Goal: Check status: Check status

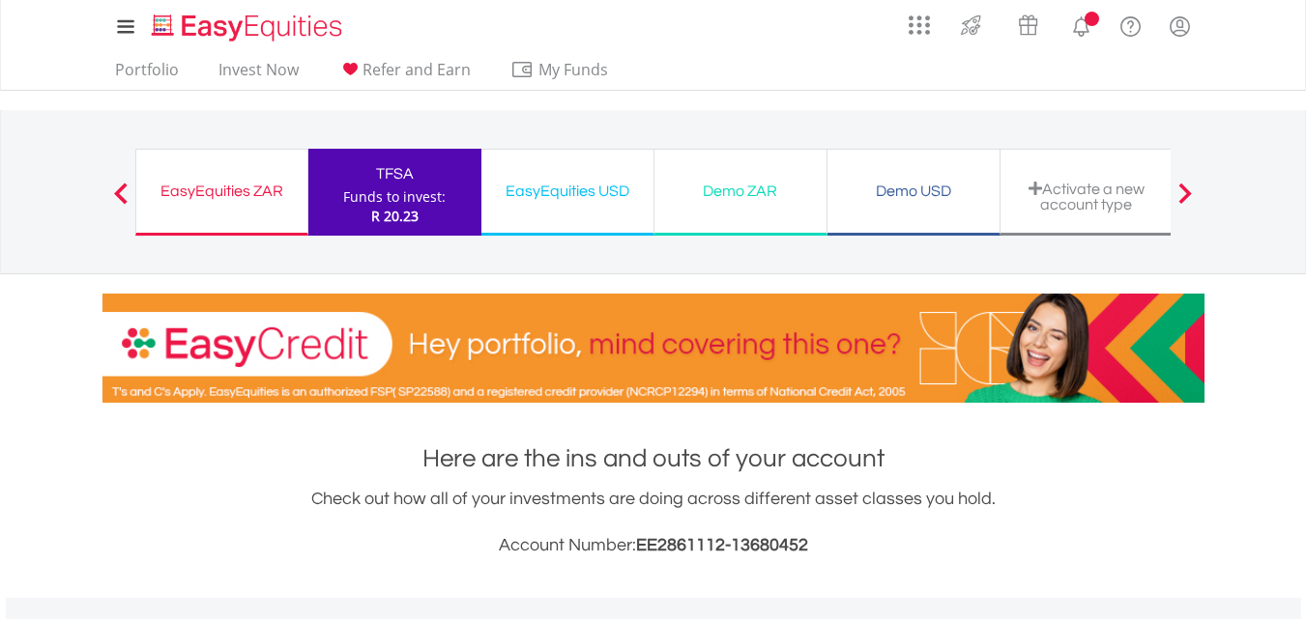
scroll to position [753, 0]
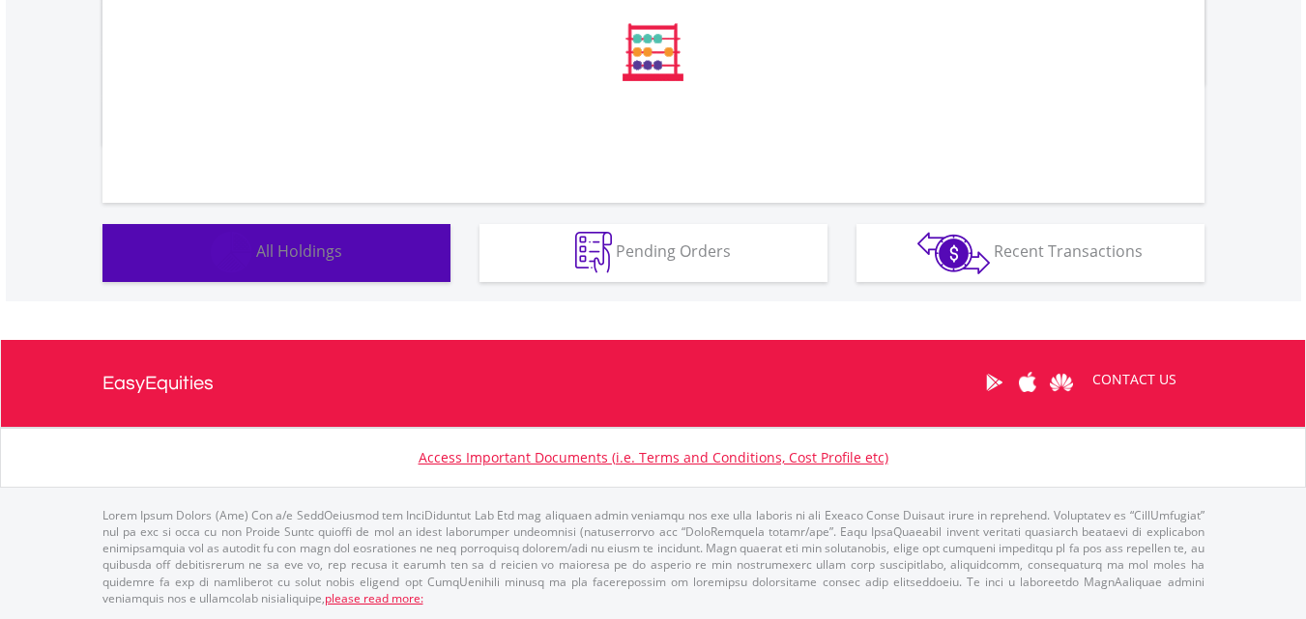
click at [349, 263] on button "Holdings All Holdings" at bounding box center [276, 253] width 348 height 58
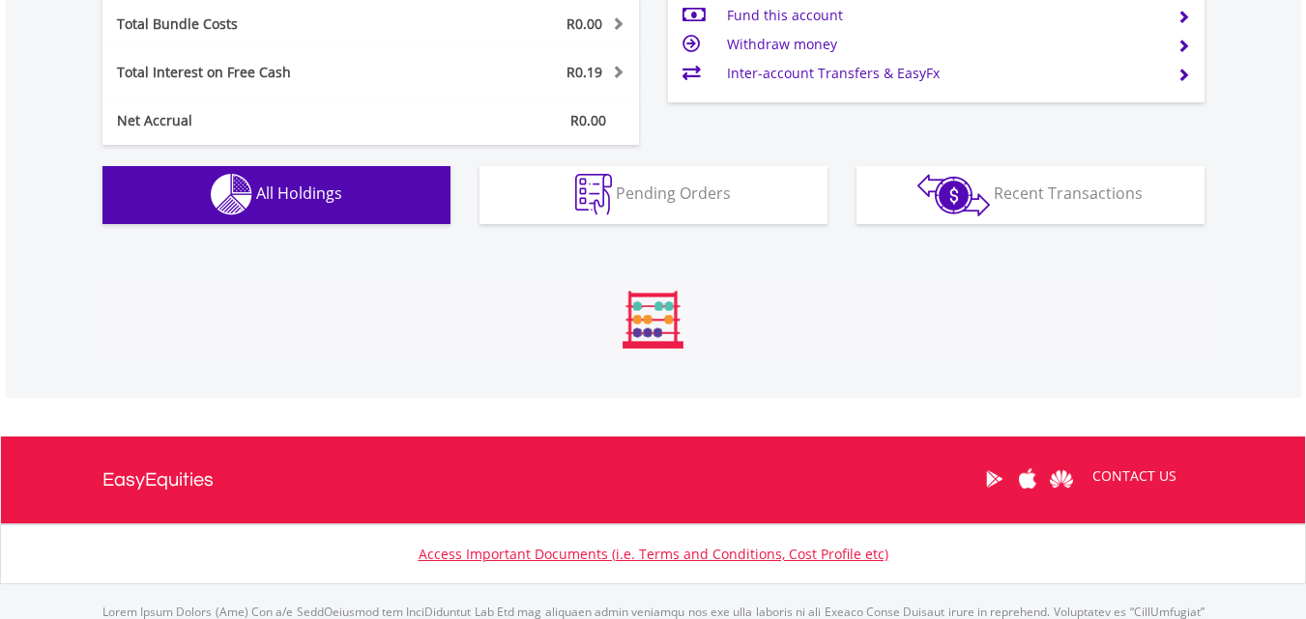
scroll to position [1356, 0]
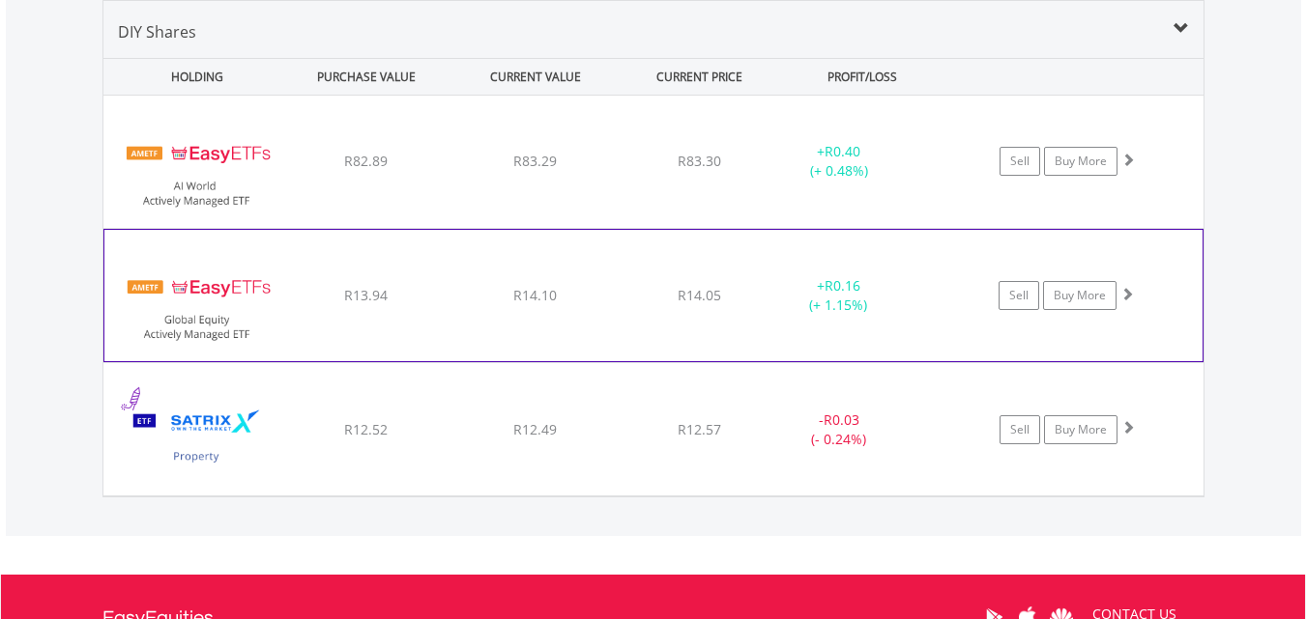
click at [756, 274] on div "﻿ EasyETFs Global Equity Actively Managed ETF R13.94 R14.10 R14.05 + R0.16 (+ 1…" at bounding box center [653, 295] width 1100 height 133
click at [756, 263] on div "﻿ EasyETFs Global Equity Actively Managed ETF R13.94 R14.10 R14.05 + R0.16 (+ 1…" at bounding box center [653, 295] width 1098 height 131
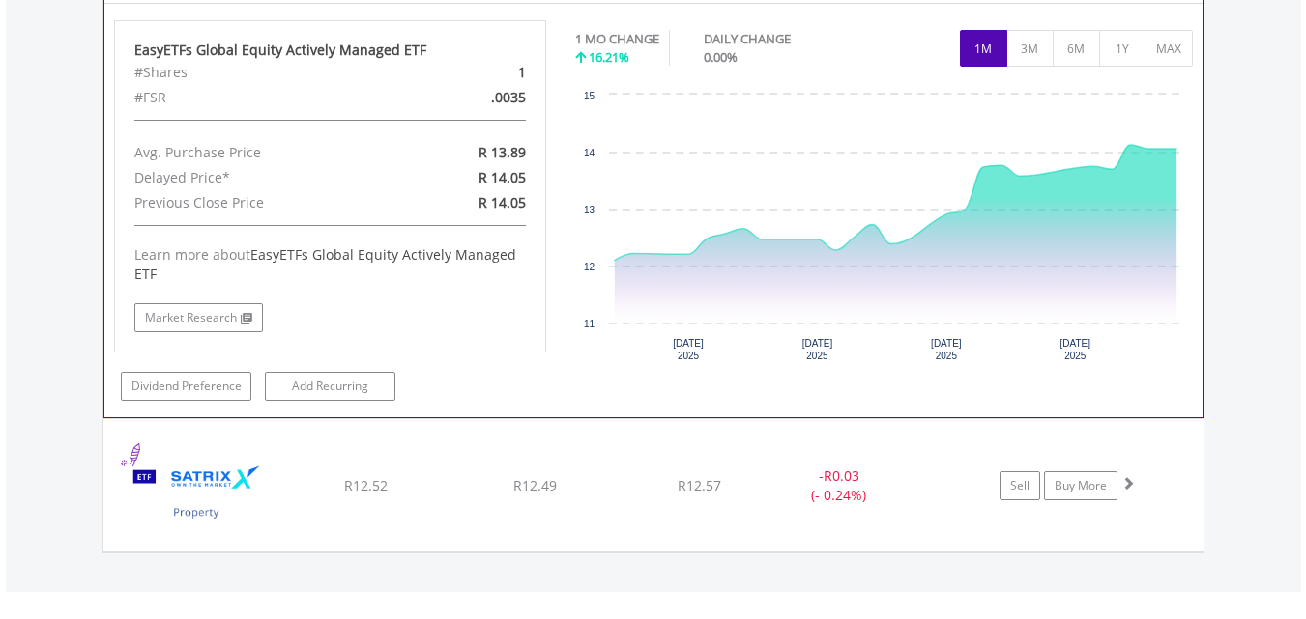
scroll to position [1715, 0]
click at [1117, 45] on button "1Y" at bounding box center [1122, 47] width 47 height 37
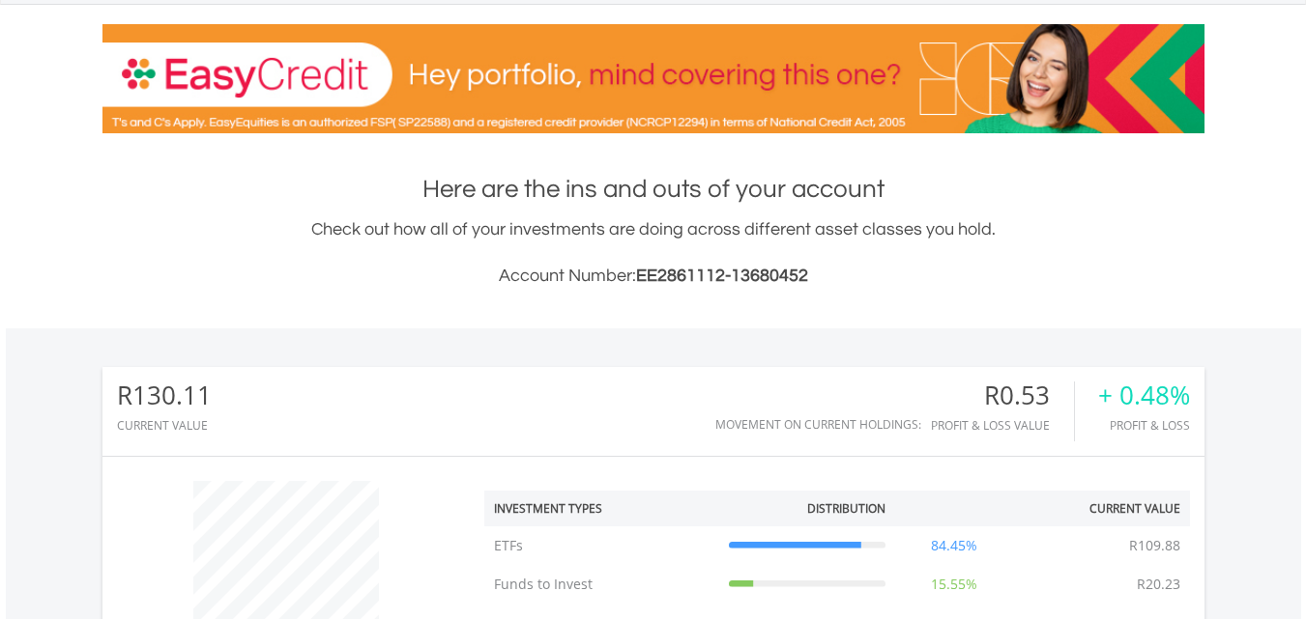
scroll to position [0, 0]
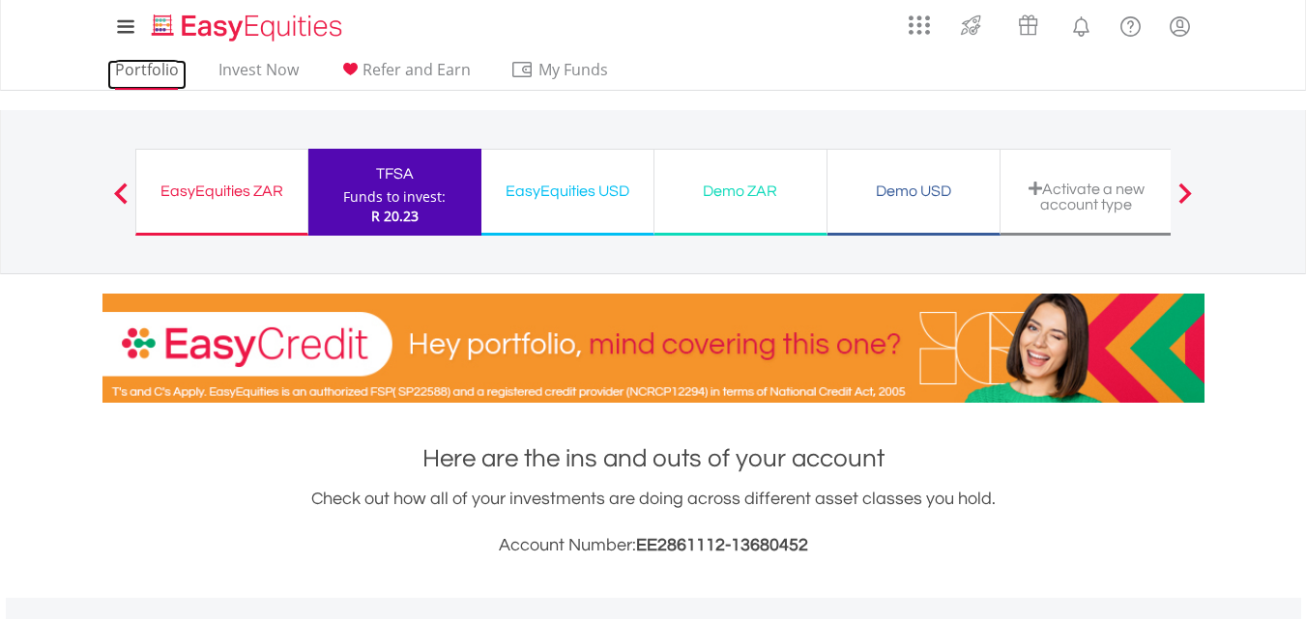
click at [140, 73] on link "Portfolio" at bounding box center [146, 75] width 79 height 30
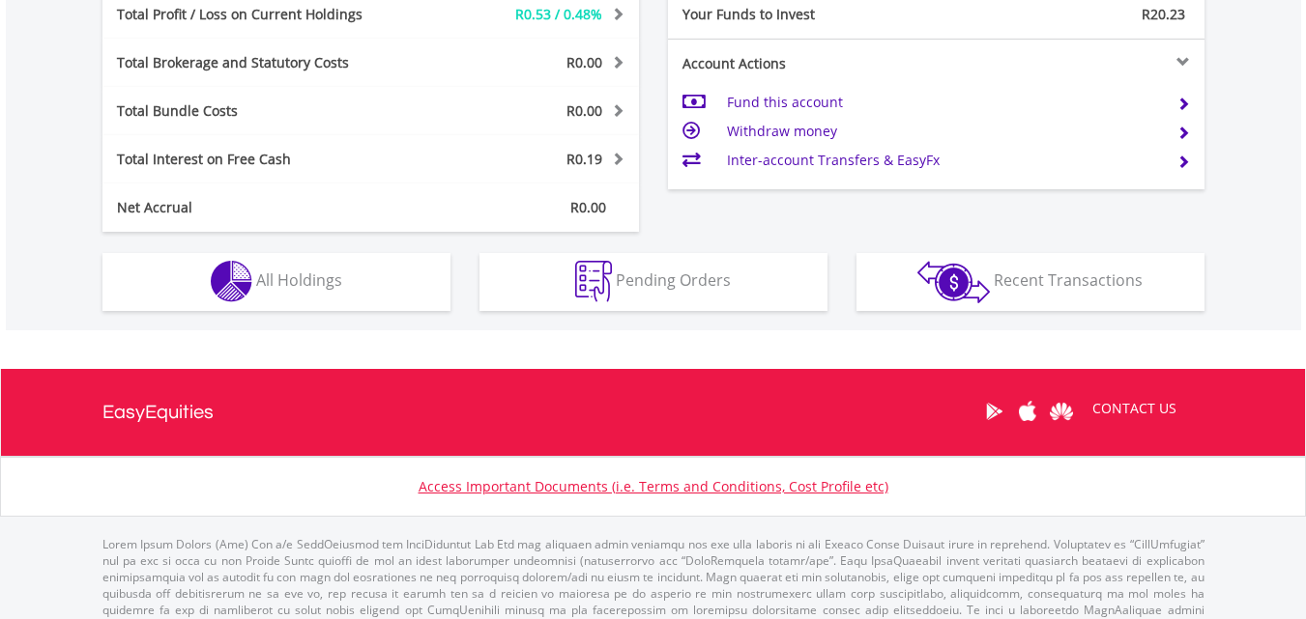
scroll to position [186, 367]
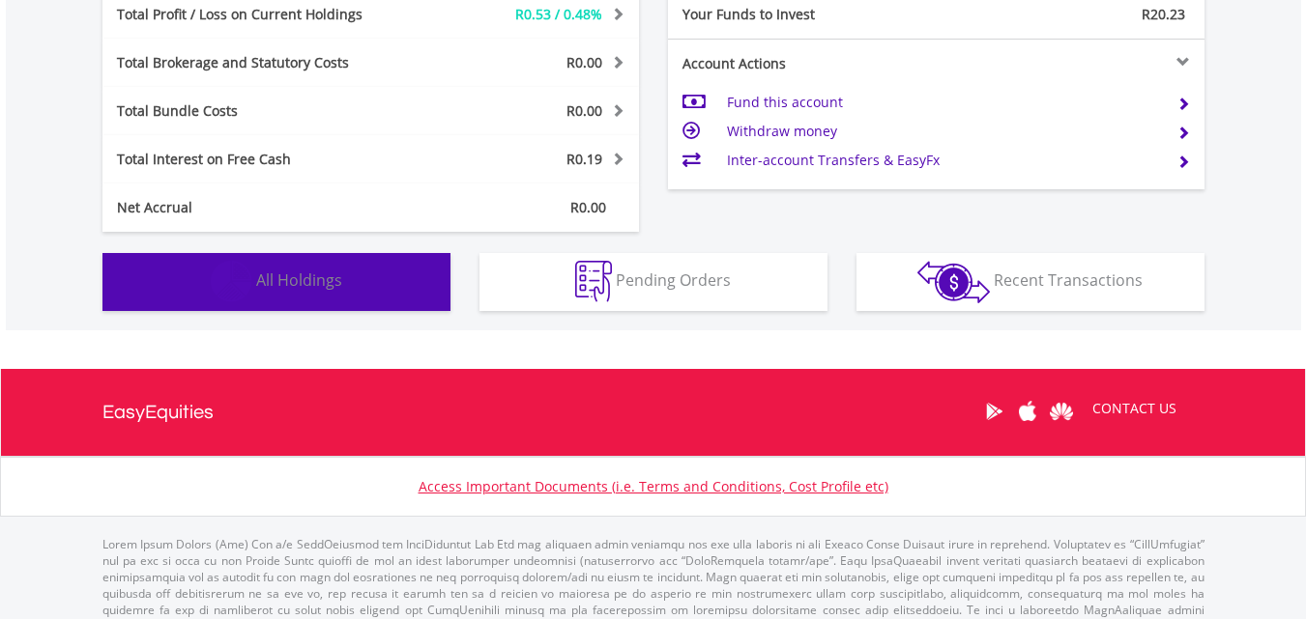
click at [347, 295] on button "Holdings All Holdings" at bounding box center [276, 282] width 348 height 58
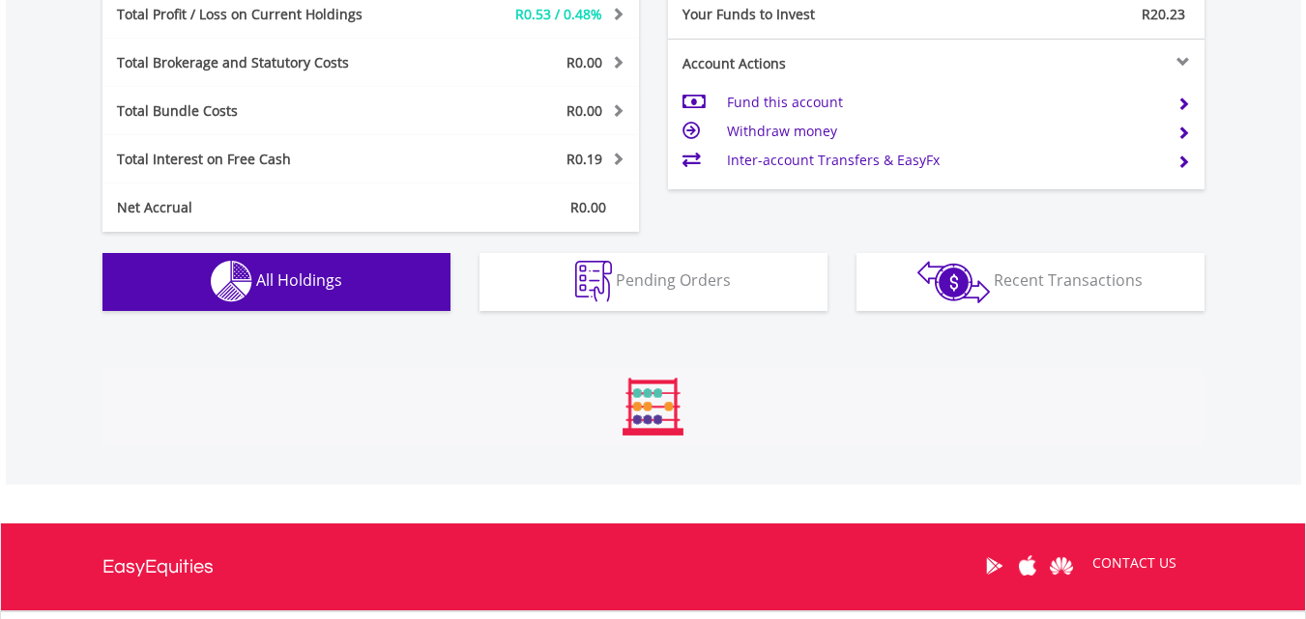
scroll to position [1356, 0]
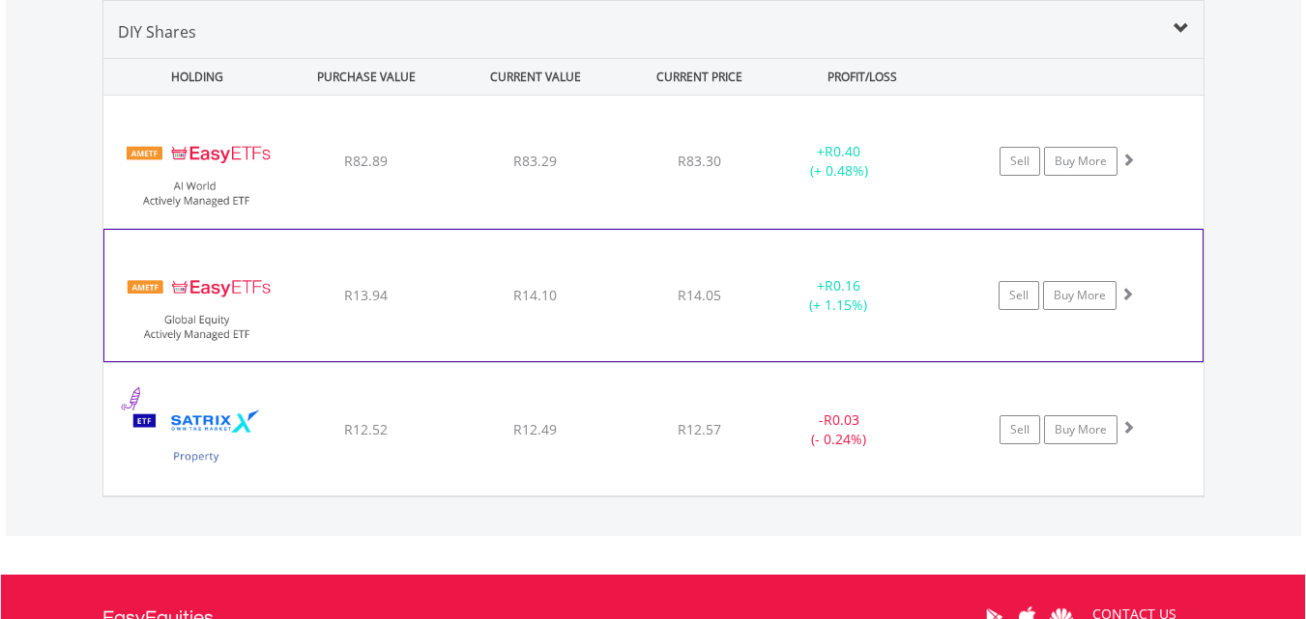
click at [573, 290] on div "R14.10" at bounding box center [535, 295] width 164 height 19
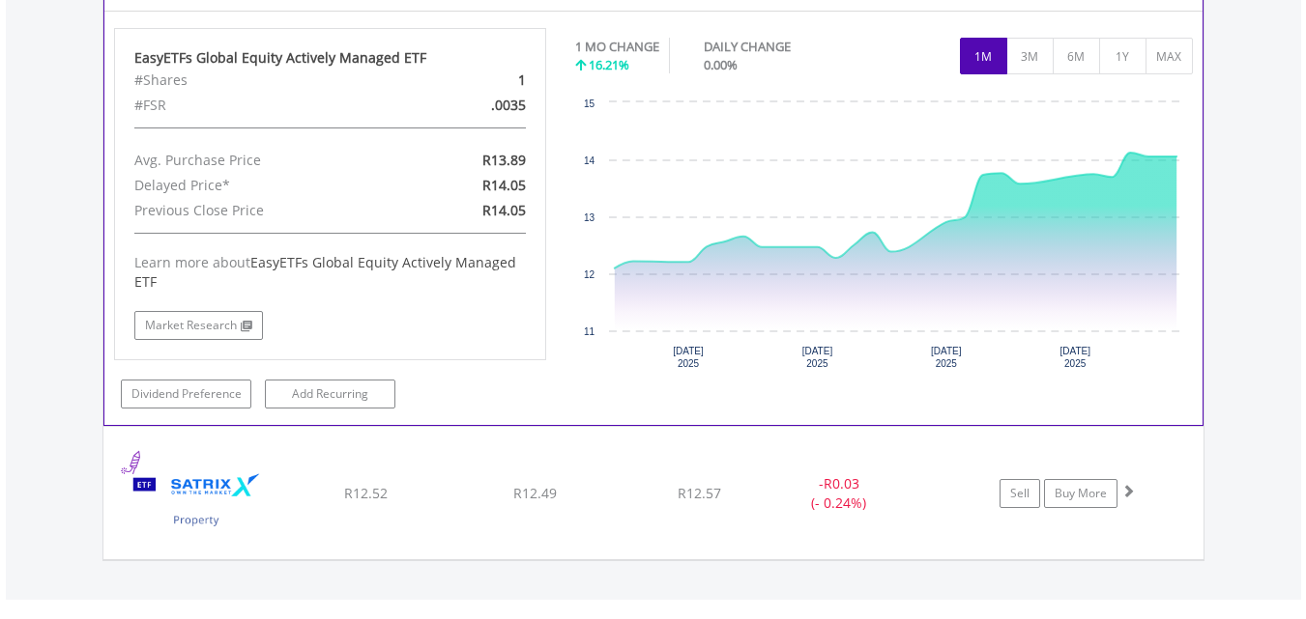
scroll to position [1709, 0]
click at [1123, 52] on button "1Y" at bounding box center [1122, 54] width 47 height 37
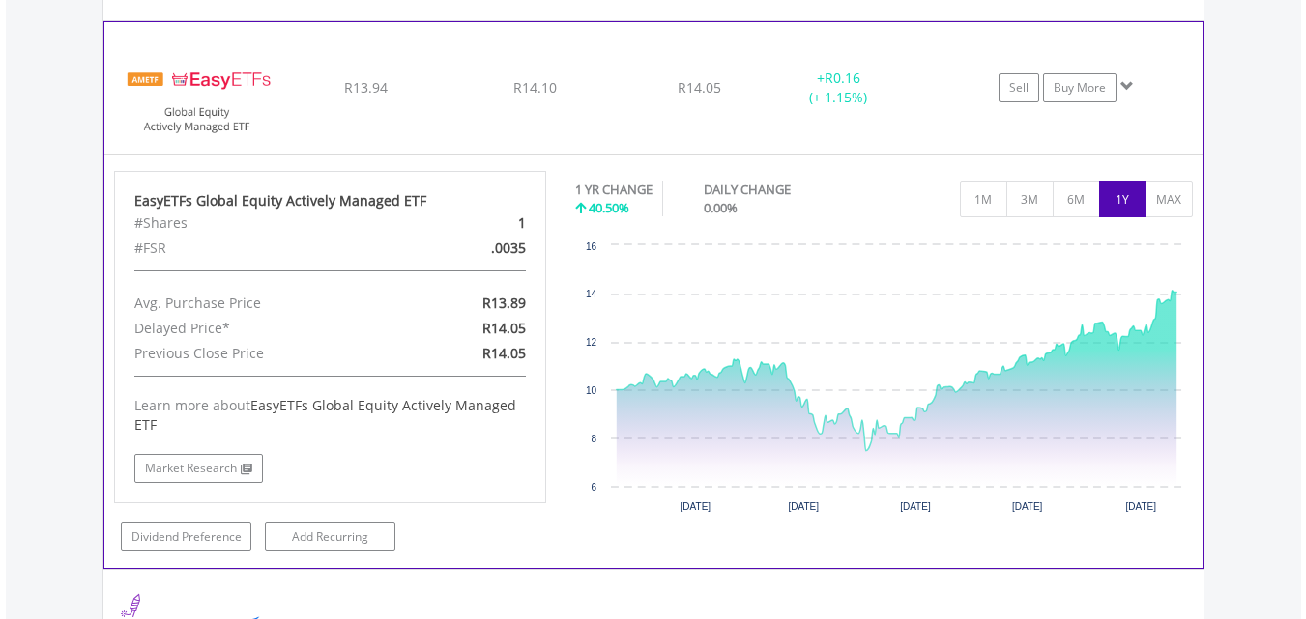
scroll to position [1562, 0]
click at [1128, 90] on span at bounding box center [1127, 88] width 14 height 14
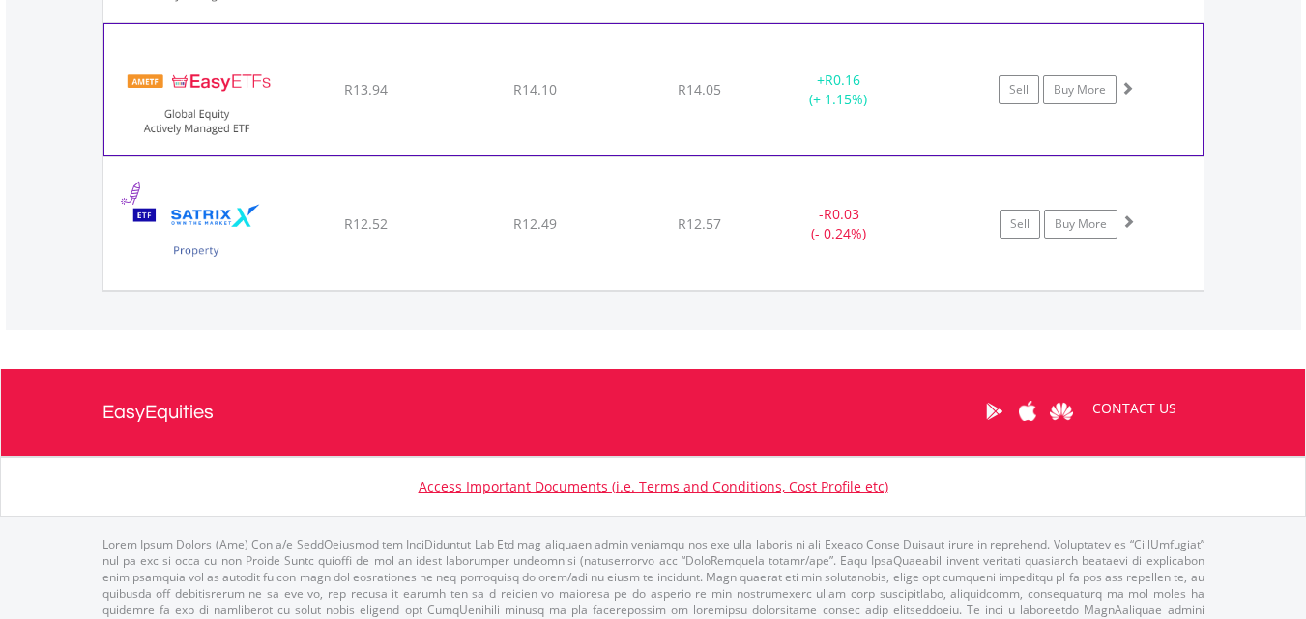
click at [1128, 90] on span at bounding box center [1127, 88] width 14 height 14
